Goal: Task Accomplishment & Management: Use online tool/utility

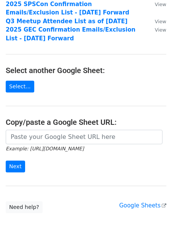
scroll to position [116, 0]
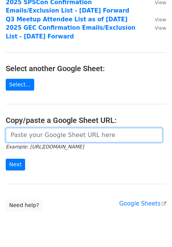
click at [56, 135] on input "url" at bounding box center [84, 135] width 157 height 14
paste input "https://docs.google.com/spreadsheets/d/1tb-XLfT2vQBeFeuRIpIWQA6uMpaV9AXpMMlJ9nl…"
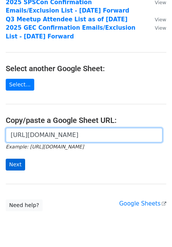
type input "https://docs.google.com/spreadsheets/d/1tb-XLfT2vQBeFeuRIpIWQA6uMpaV9AXpMMlJ9nl…"
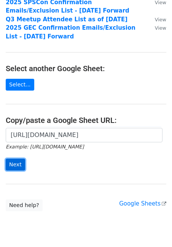
click at [12, 168] on input "Next" at bounding box center [15, 165] width 19 height 12
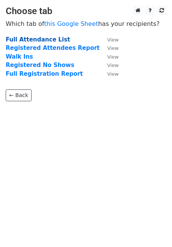
click at [32, 38] on strong "Full Attendance List" at bounding box center [38, 39] width 64 height 7
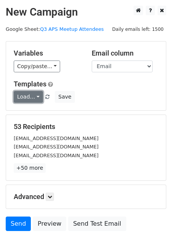
click at [32, 98] on link "Load..." at bounding box center [28, 97] width 29 height 12
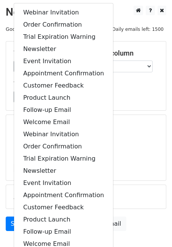
click at [145, 98] on div "Load... Webinar Invitation Order Confirmation Trial Expiration Warning Newslett…" at bounding box center [86, 97] width 156 height 12
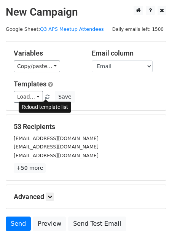
click at [46, 97] on span at bounding box center [47, 97] width 4 height 5
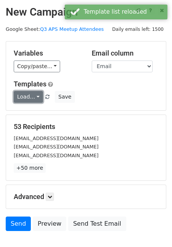
click at [34, 97] on link "Load..." at bounding box center [28, 97] width 29 height 12
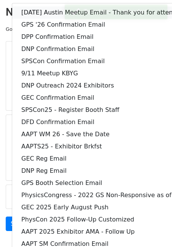
click at [52, 14] on link "[DATE] Austin Meetup Email - Thank you for attending + Survey" at bounding box center [118, 12] width 213 height 12
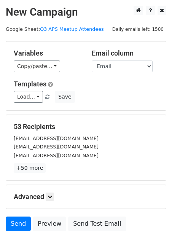
click at [129, 116] on div "53 Recipients [EMAIL_ADDRESS][DOMAIN_NAME] [EMAIL_ADDRESS][DOMAIN_NAME] [EMAIL_…" at bounding box center [86, 147] width 160 height 65
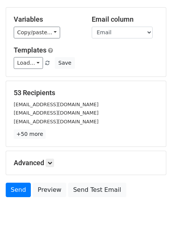
scroll to position [49, 0]
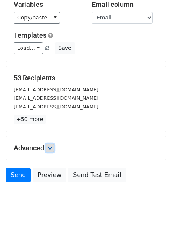
click at [52, 148] on icon at bounding box center [50, 148] width 5 height 5
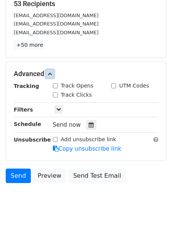
scroll to position [123, 0]
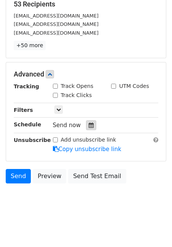
click at [89, 127] on icon at bounding box center [91, 125] width 5 height 5
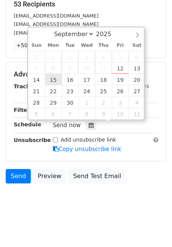
type input "[DATE] 12:00"
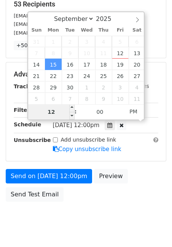
type input "8"
type input "[DATE] 08:00"
type input "08"
click at [132, 113] on span "PM" at bounding box center [133, 111] width 21 height 15
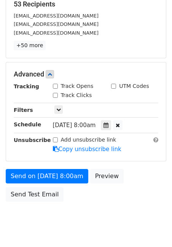
click at [159, 191] on div "Send on Sep 15 at 8:00am Preview Send Test Email" at bounding box center [86, 187] width 172 height 37
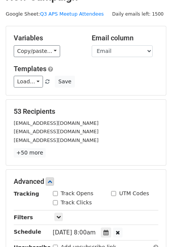
scroll to position [0, 0]
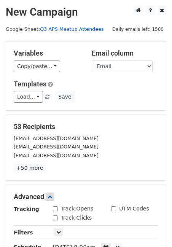
click at [73, 29] on link "Q3 APS Meetup Attendees" at bounding box center [72, 29] width 64 height 6
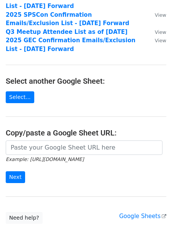
scroll to position [105, 0]
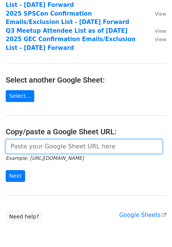
click at [61, 142] on input "url" at bounding box center [84, 146] width 157 height 14
paste input "https://docs.google.com/spreadsheets/d/1tb-XLfT2vQBeFeuRIpIWQA6uMpaV9AXpMMlJ9nl…"
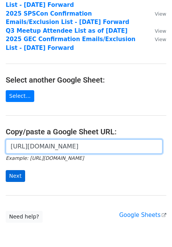
type input "https://docs.google.com/spreadsheets/d/1tb-XLfT2vQBeFeuRIpIWQA6uMpaV9AXpMMlJ9nl…"
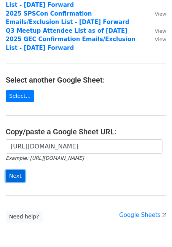
click at [14, 171] on input "Next" at bounding box center [15, 176] width 19 height 12
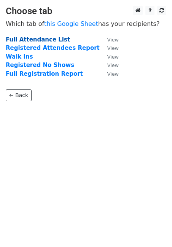
click at [41, 38] on strong "Full Attendance List" at bounding box center [38, 39] width 64 height 7
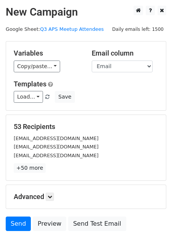
scroll to position [49, 0]
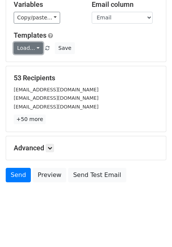
click at [38, 49] on link "Load..." at bounding box center [28, 48] width 29 height 12
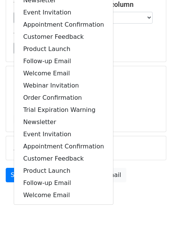
click at [134, 96] on div "[EMAIL_ADDRESS][DOMAIN_NAME]" at bounding box center [86, 98] width 156 height 9
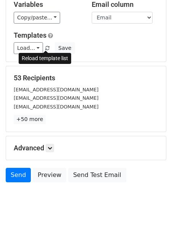
click at [46, 48] on span at bounding box center [47, 48] width 4 height 5
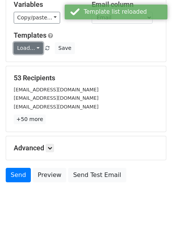
click at [33, 48] on link "Load..." at bounding box center [28, 48] width 29 height 12
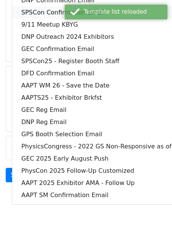
scroll to position [0, 0]
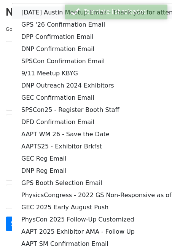
click at [39, 13] on link "[DATE] Austin Meetup Email - Thank you for attending + Survey" at bounding box center [118, 12] width 213 height 12
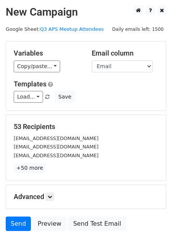
click at [94, 132] on div "53 Recipients [EMAIL_ADDRESS][DOMAIN_NAME] [EMAIL_ADDRESS][DOMAIN_NAME] [EMAIL_…" at bounding box center [86, 148] width 145 height 50
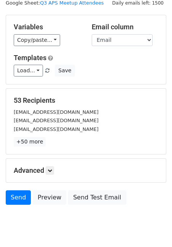
scroll to position [49, 0]
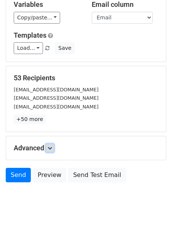
click at [51, 148] on icon at bounding box center [50, 148] width 5 height 5
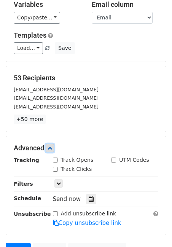
scroll to position [123, 0]
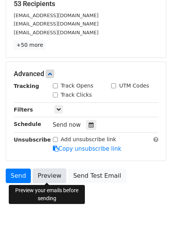
click at [49, 176] on link "Preview" at bounding box center [49, 176] width 33 height 14
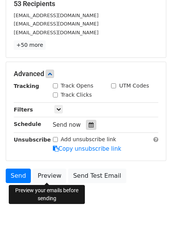
click at [89, 123] on icon at bounding box center [91, 124] width 5 height 5
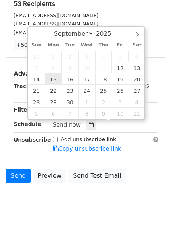
type input "[DATE] 12:00"
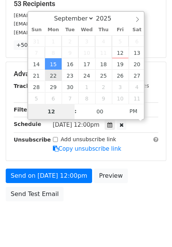
type input "8"
type input "[DATE] 08:00"
type input "08"
click at [129, 110] on span "PM" at bounding box center [133, 111] width 21 height 15
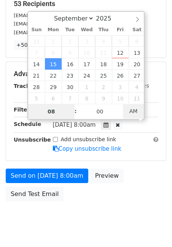
scroll to position [111, 0]
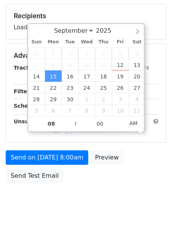
click at [131, 214] on body "New Campaign Daily emails left: 1500 Google Sheet: Q3 APS Meetup Attendees Vari…" at bounding box center [86, 56] width 172 height 322
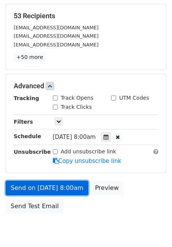
click at [46, 185] on link "Send on [DATE] 8:00am" at bounding box center [47, 188] width 83 height 14
